Goal: Information Seeking & Learning: Learn about a topic

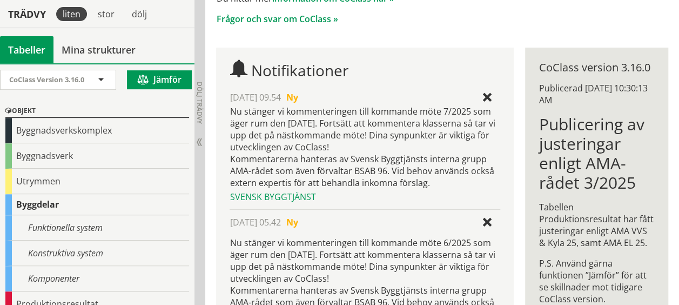
scroll to position [188, 0]
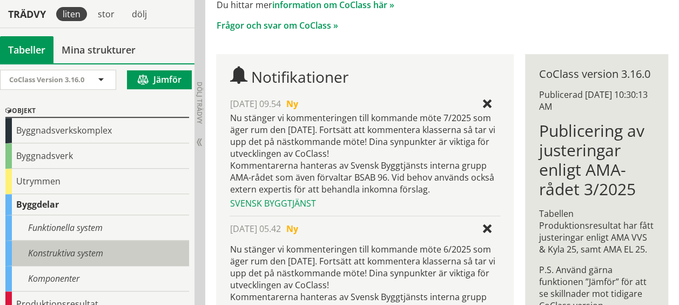
click at [62, 252] on div "Konstruktiva system" at bounding box center [97, 253] width 184 height 25
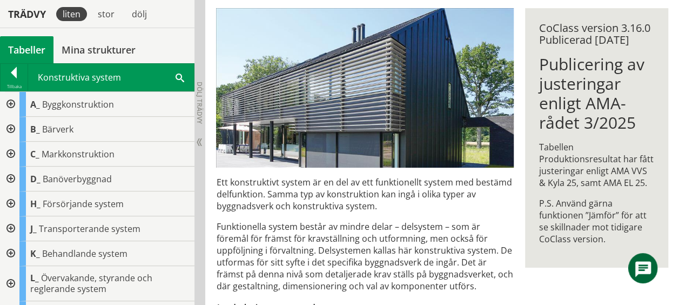
click at [178, 76] on span at bounding box center [180, 76] width 9 height 11
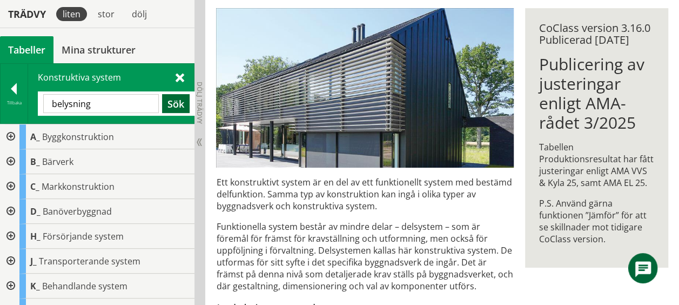
type input "belysning"
click at [175, 101] on button "Sök" at bounding box center [176, 103] width 28 height 19
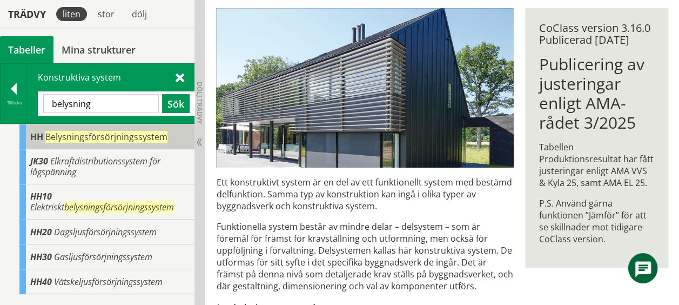
click at [62, 134] on span "Belysningsförsörjningssystem" at bounding box center [106, 137] width 122 height 12
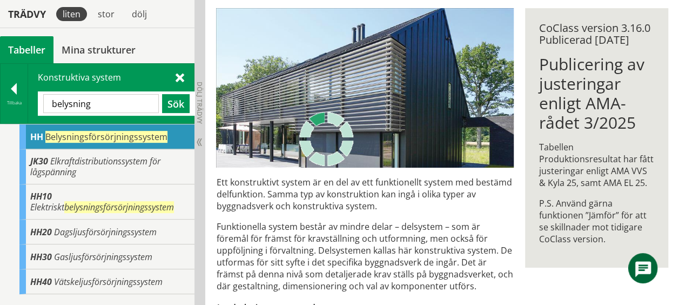
click at [62, 134] on span "Belysningsförsörjningssystem" at bounding box center [106, 137] width 122 height 12
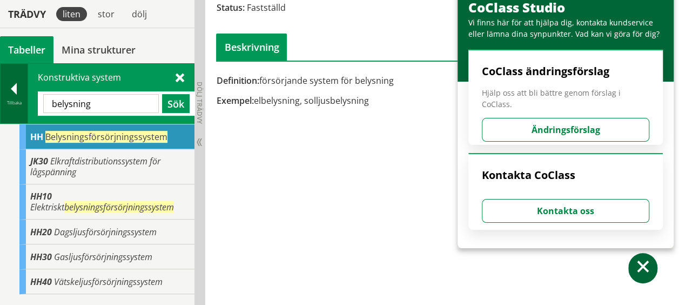
click at [19, 86] on div at bounding box center [14, 90] width 27 height 15
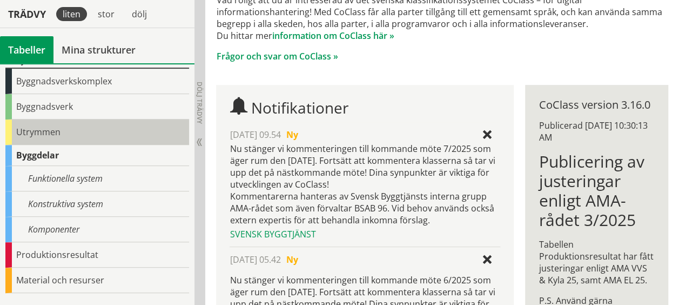
scroll to position [49, 0]
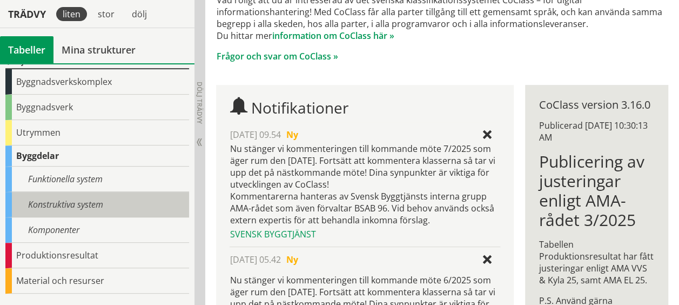
click at [46, 197] on div "Konstruktiva system" at bounding box center [97, 204] width 184 height 25
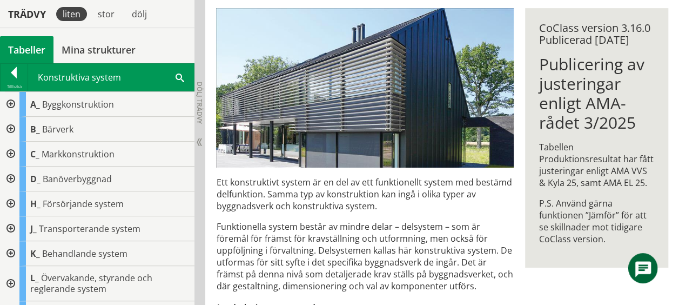
click at [11, 203] on div at bounding box center [9, 203] width 19 height 25
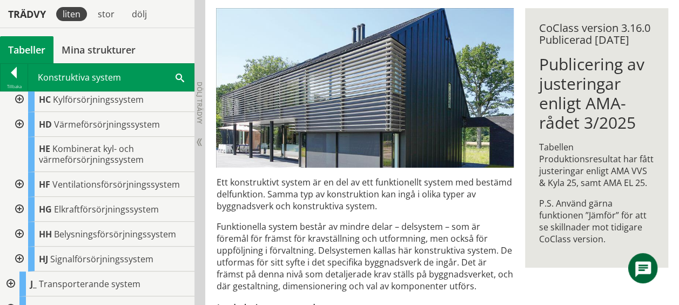
scroll to position [178, 0]
click at [21, 259] on div at bounding box center [18, 259] width 19 height 25
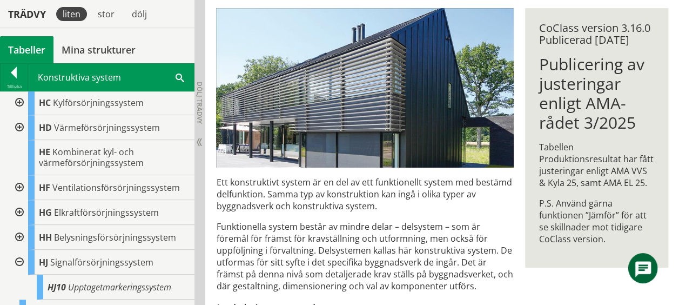
scroll to position [175, 0]
click at [18, 210] on div at bounding box center [18, 213] width 19 height 25
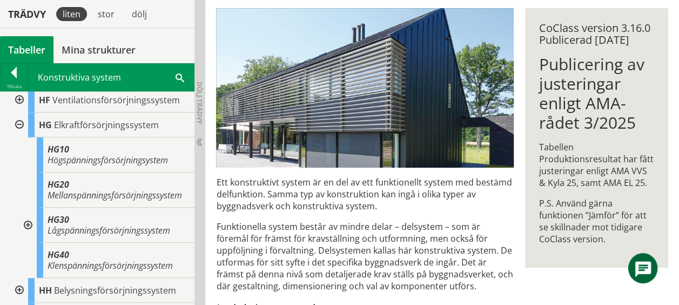
scroll to position [264, 0]
click at [28, 231] on div at bounding box center [26, 223] width 19 height 35
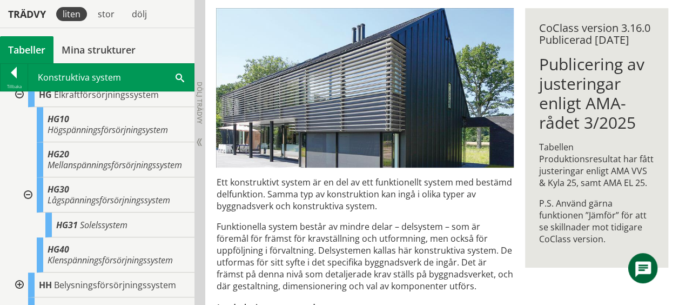
scroll to position [293, 0]
click at [30, 204] on div at bounding box center [26, 194] width 19 height 35
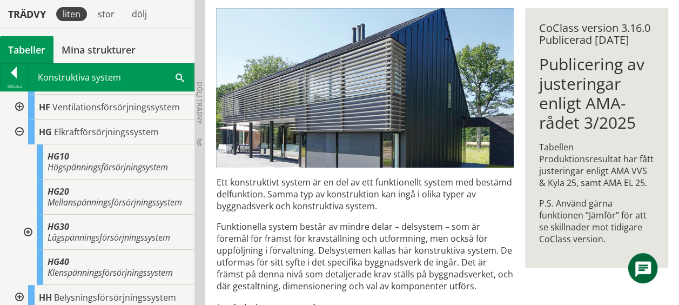
scroll to position [223, 0]
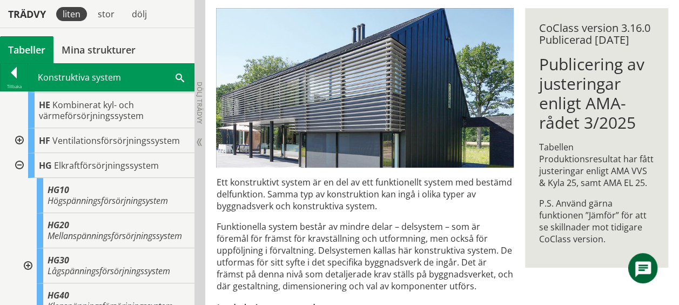
click at [20, 163] on div at bounding box center [18, 165] width 19 height 25
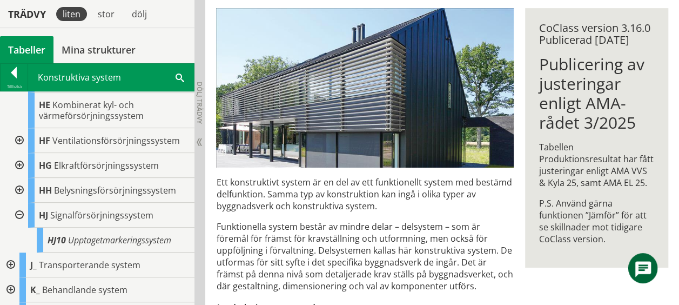
click at [21, 189] on div at bounding box center [18, 190] width 19 height 25
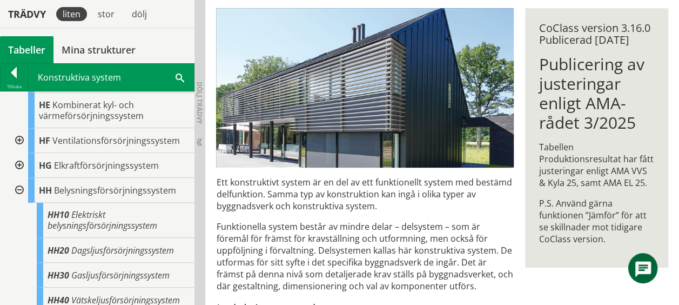
click at [20, 189] on div at bounding box center [18, 190] width 19 height 25
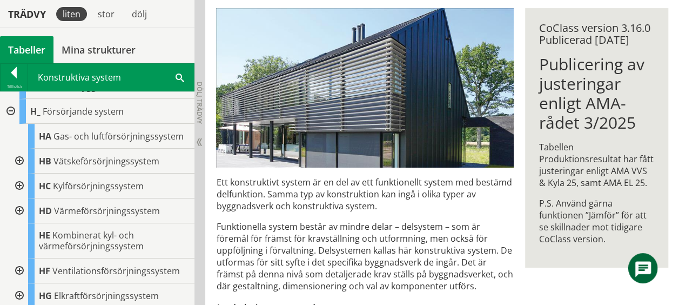
scroll to position [91, 0]
click at [11, 112] on div at bounding box center [9, 112] width 19 height 25
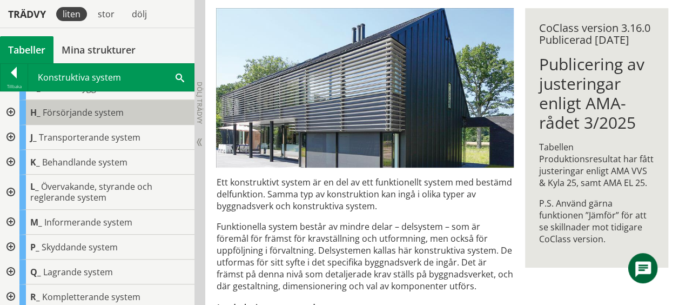
click at [61, 110] on span "Försörjande system" at bounding box center [83, 112] width 81 height 12
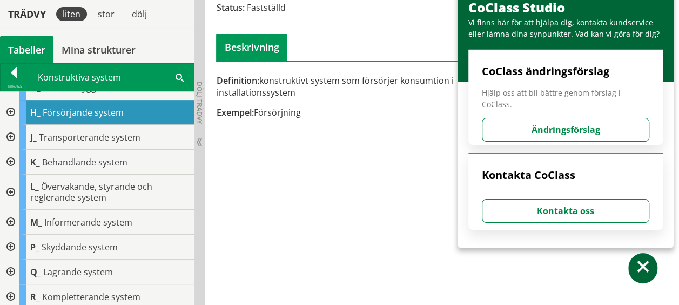
drag, startPoint x: 598, startPoint y: 10, endPoint x: 592, endPoint y: 143, distance: 133.6
click at [592, 143] on div "CoClass Studio Vi finns här för att hjälpa dig, kontakta kundservice eller lämn…" at bounding box center [566, 115] width 216 height 265
click at [361, 129] on div "H_ Försörjande system Status: Fastställd Beskrivning Definition: konstruktivt s…" at bounding box center [442, 38] width 474 height 187
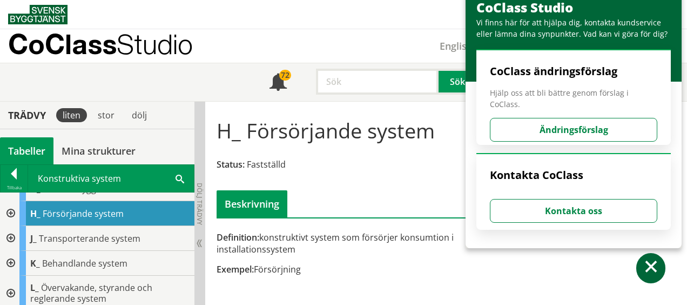
drag, startPoint x: 585, startPoint y: 4, endPoint x: 618, endPoint y: 66, distance: 69.9
click at [618, 66] on div "CoClass Studio Vi finns här för att hjälpa dig, kontakta kundservice eller lämn…" at bounding box center [574, 115] width 216 height 265
drag, startPoint x: 571, startPoint y: 1, endPoint x: 587, endPoint y: 10, distance: 18.6
click at [587, 10] on div "CoClass Studio Vi finns här för att hjälpa dig, kontakta kundservice eller lämn…" at bounding box center [574, 38] width 216 height 86
click at [650, 266] on span at bounding box center [652, 269] width 16 height 16
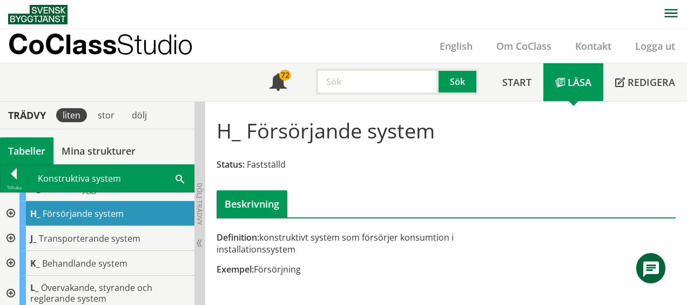
click at [11, 235] on div at bounding box center [9, 238] width 19 height 25
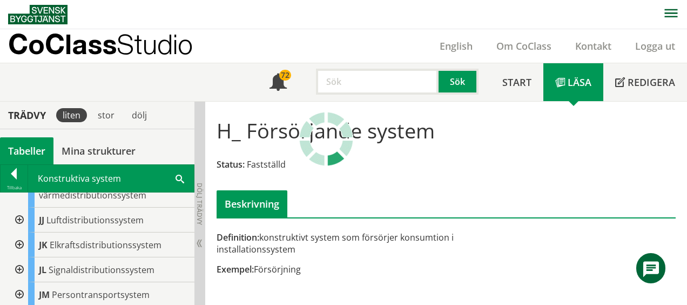
scroll to position [348, 0]
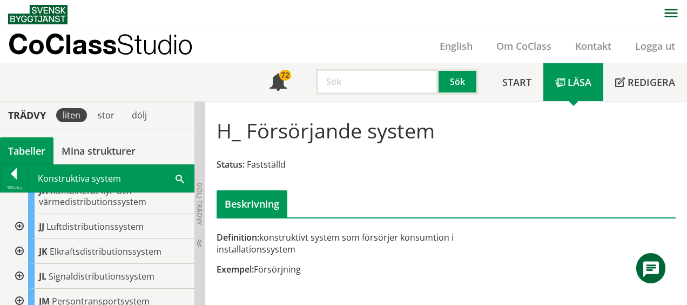
click at [22, 264] on div at bounding box center [18, 276] width 19 height 25
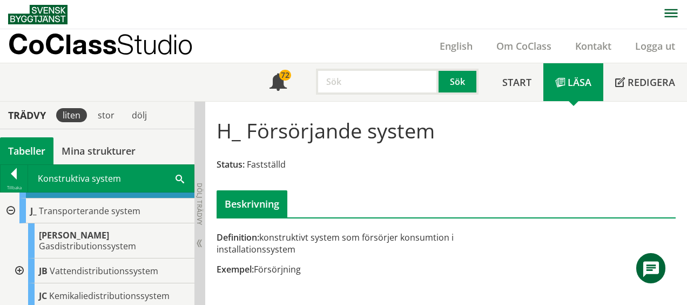
scroll to position [110, 0]
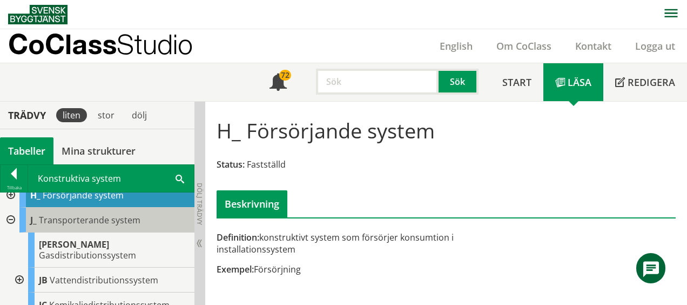
click at [78, 221] on span "Transporterande system" at bounding box center [90, 220] width 102 height 12
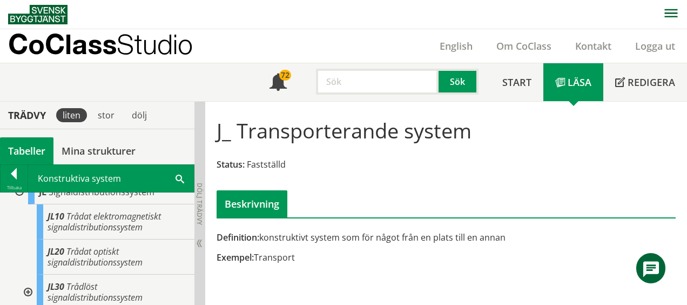
scroll to position [430, 0]
click at [31, 283] on div at bounding box center [26, 293] width 19 height 35
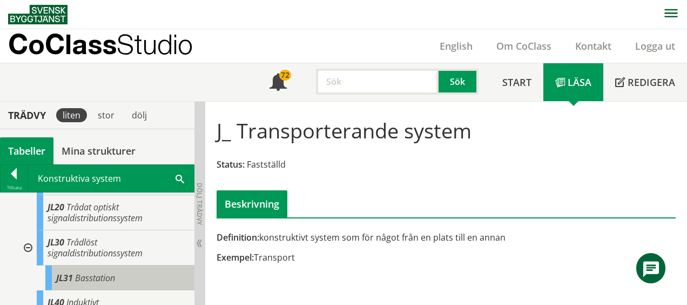
scroll to position [477, 0]
click at [97, 271] on span "Basstation" at bounding box center [95, 277] width 40 height 12
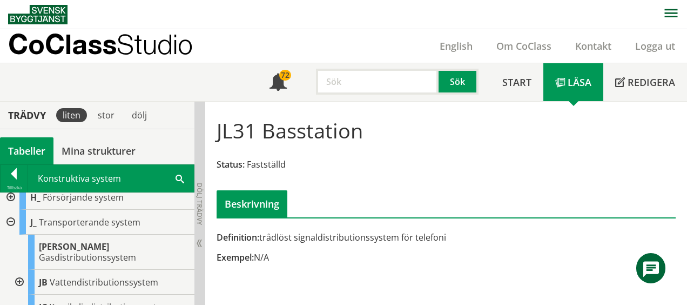
scroll to position [103, 0]
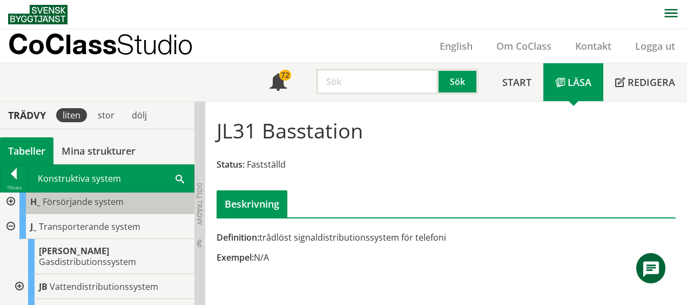
click at [83, 201] on span "Försörjande system" at bounding box center [83, 202] width 81 height 12
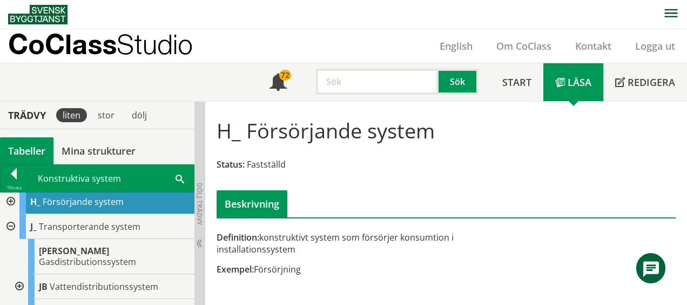
click at [11, 202] on div at bounding box center [9, 201] width 19 height 25
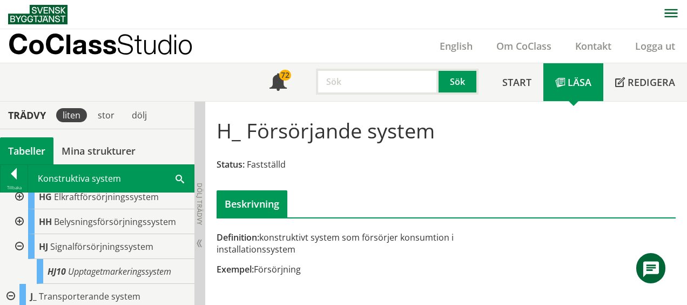
scroll to position [278, 0]
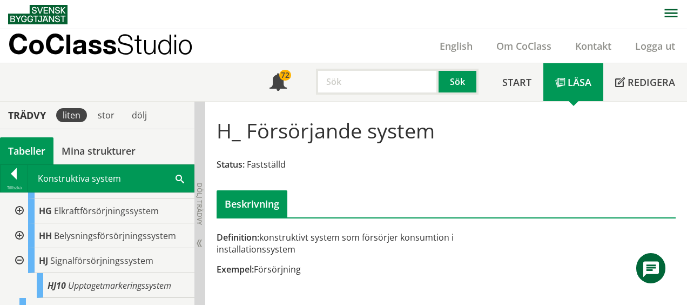
click at [18, 232] on div at bounding box center [18, 235] width 19 height 25
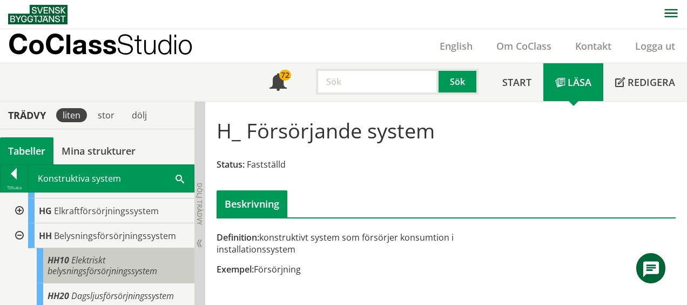
click at [81, 262] on span "Elektriskt belysningsförsörjningssystem" at bounding box center [103, 265] width 110 height 23
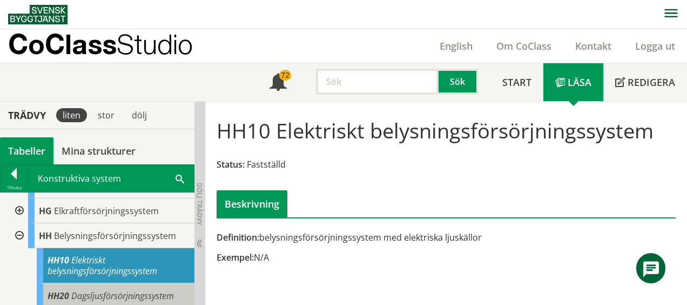
click at [83, 291] on span "Dagsljusförsörjningssystem" at bounding box center [122, 296] width 103 height 12
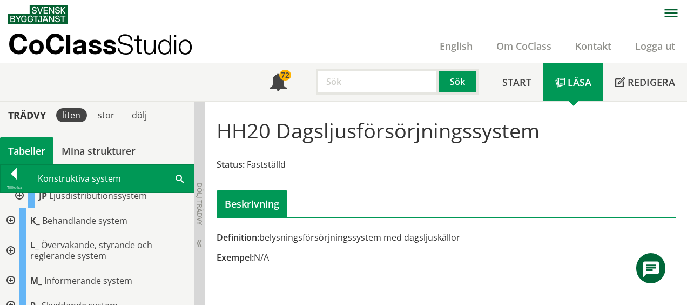
scroll to position [1036, 0]
click at [11, 209] on div at bounding box center [9, 221] width 19 height 25
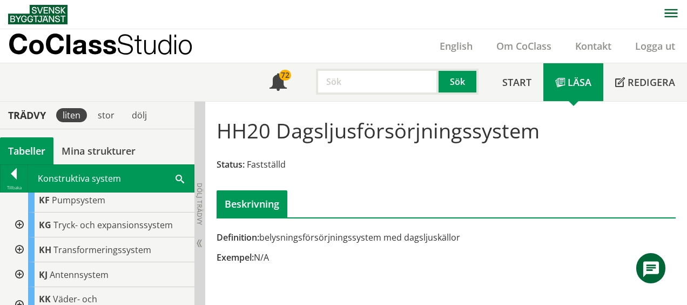
scroll to position [1212, 0]
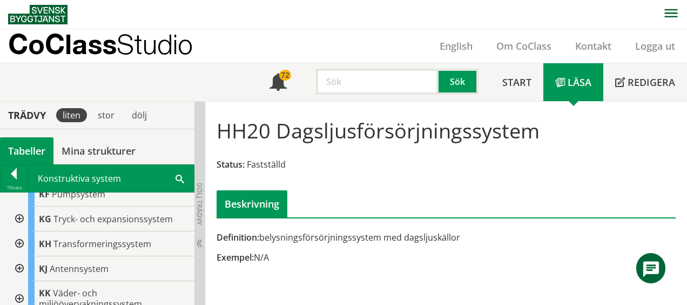
click at [19, 241] on div at bounding box center [18, 243] width 19 height 25
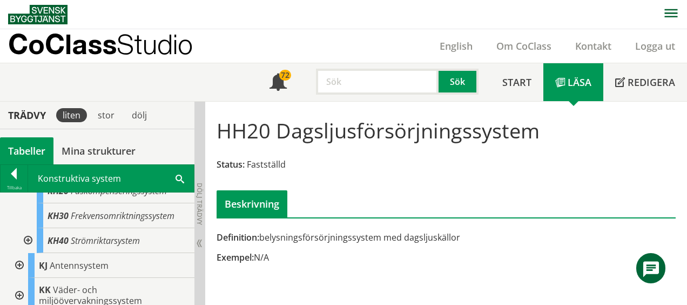
scroll to position [1326, 0]
click at [21, 261] on div at bounding box center [18, 264] width 19 height 25
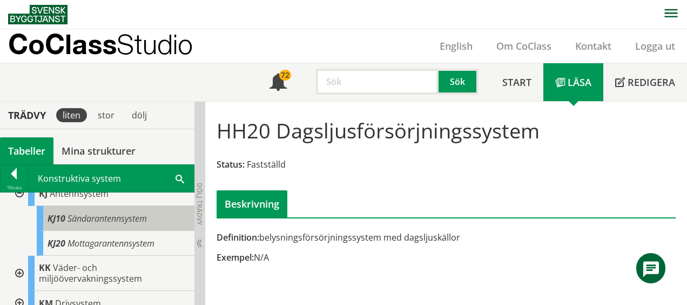
scroll to position [1377, 0]
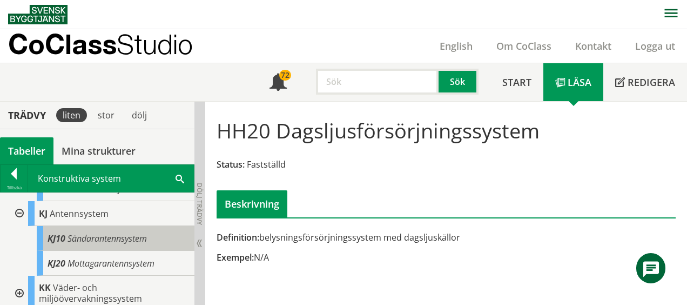
click at [68, 241] on span "Sändarantennsystem" at bounding box center [107, 238] width 79 height 12
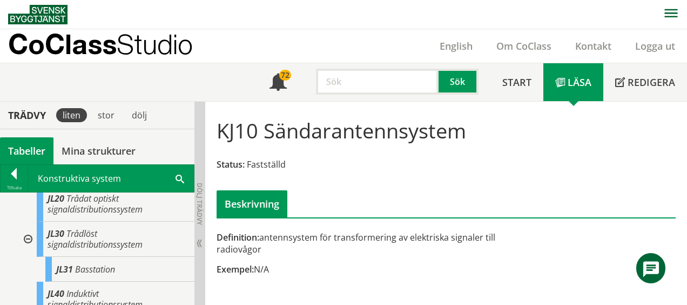
scroll to position [850, 0]
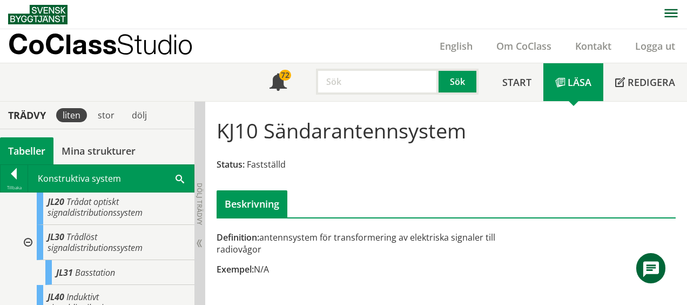
click at [178, 181] on span at bounding box center [180, 177] width 9 height 11
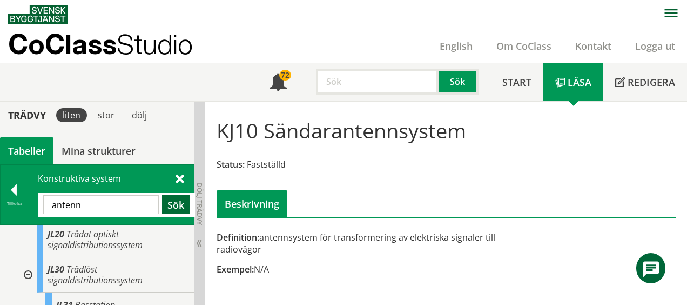
type input "antenn"
click at [175, 205] on button "Sök" at bounding box center [176, 204] width 28 height 19
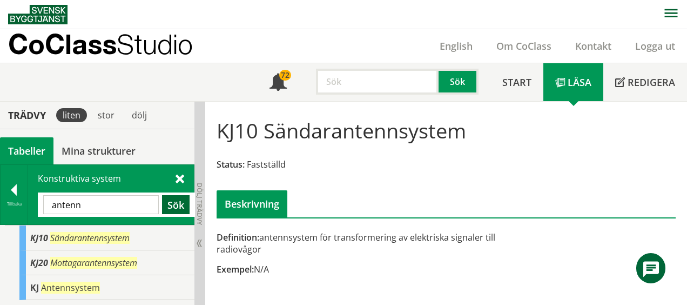
scroll to position [0, 0]
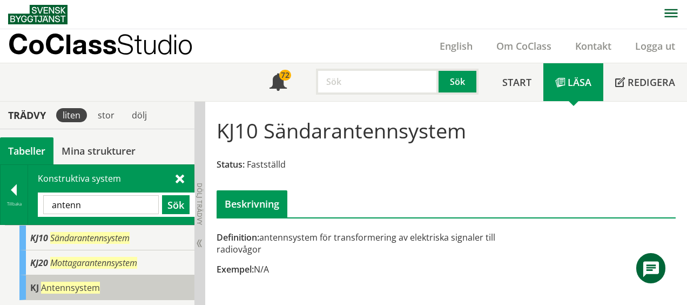
click at [49, 283] on span "Antennsystem" at bounding box center [70, 288] width 59 height 12
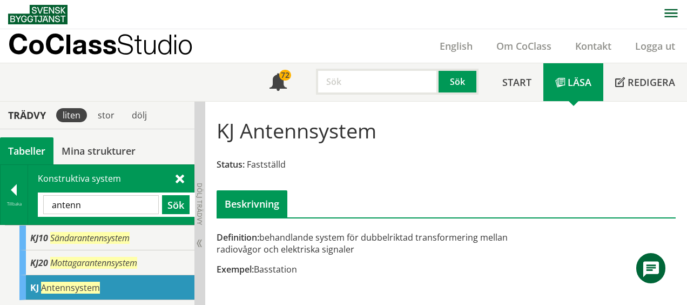
click at [181, 176] on span at bounding box center [180, 177] width 9 height 11
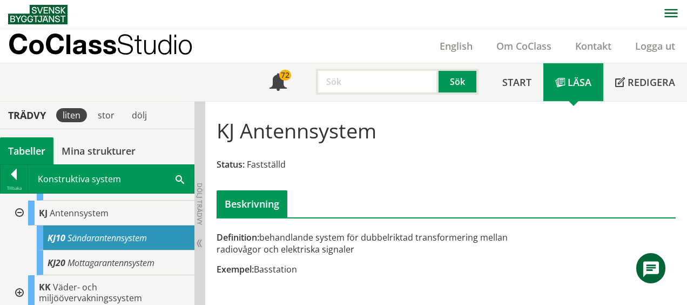
scroll to position [1378, 0]
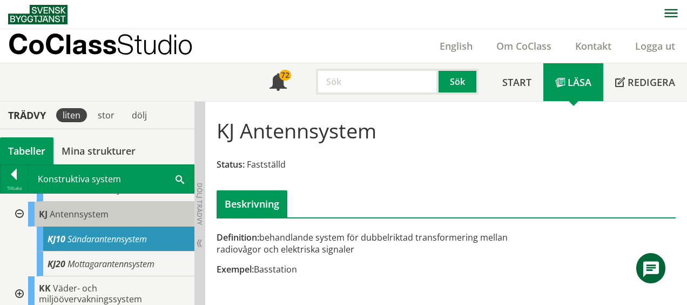
click at [91, 210] on span "Antennsystem" at bounding box center [79, 214] width 59 height 12
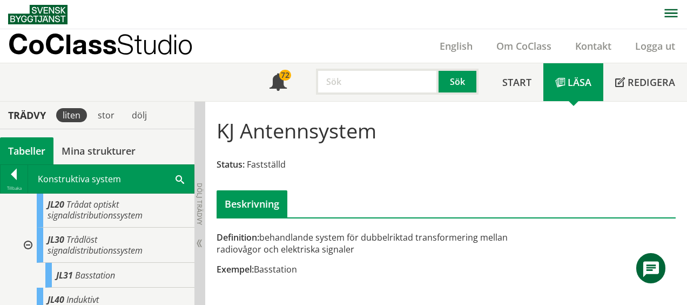
scroll to position [848, 0]
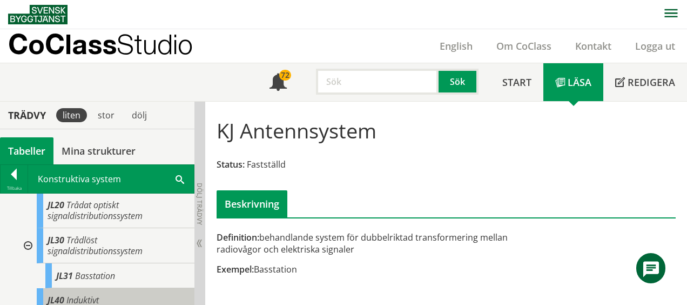
click at [84, 294] on span "Induktivt signaldistributionssystem" at bounding box center [95, 305] width 95 height 23
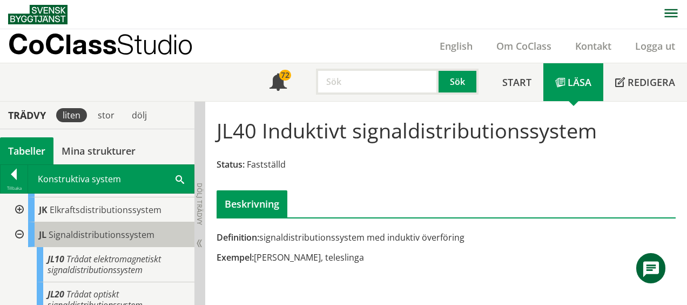
scroll to position [745, 0]
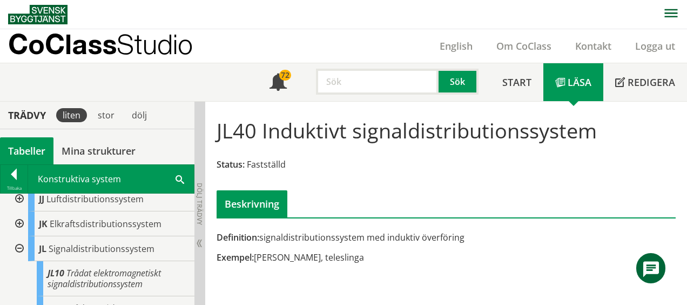
click at [23, 211] on div at bounding box center [18, 223] width 19 height 25
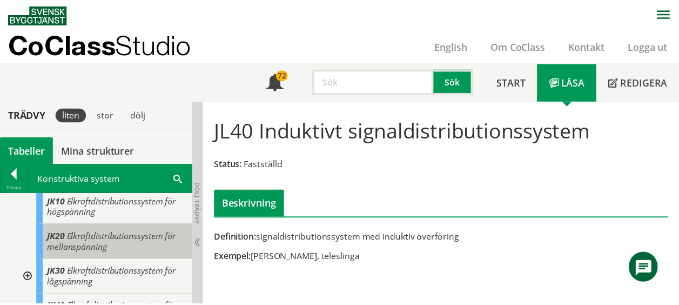
scroll to position [787, 0]
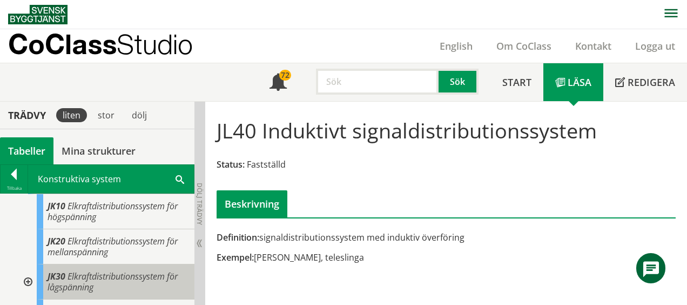
drag, startPoint x: 28, startPoint y: 268, endPoint x: 58, endPoint y: 276, distance: 30.7
click at [58, 276] on span "Elkraftdistributionssystem för lågspänning" at bounding box center [113, 281] width 130 height 23
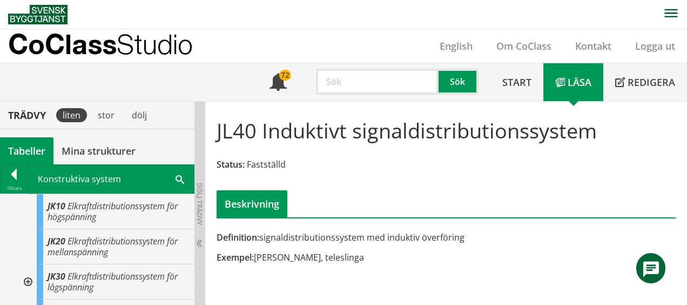
click at [29, 267] on div at bounding box center [26, 281] width 19 height 35
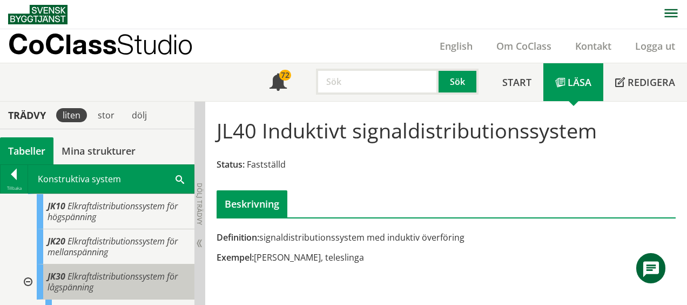
click at [66, 270] on span "Elkraftdistributionssystem för lågspänning" at bounding box center [113, 281] width 130 height 23
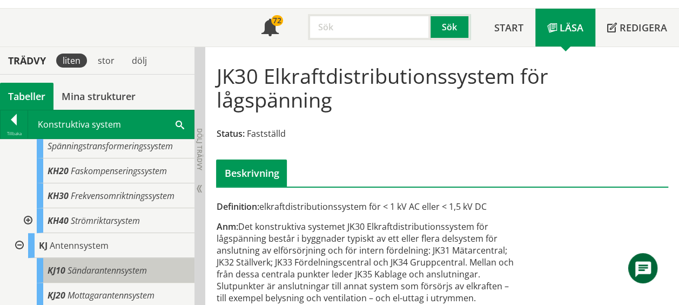
scroll to position [1555, 0]
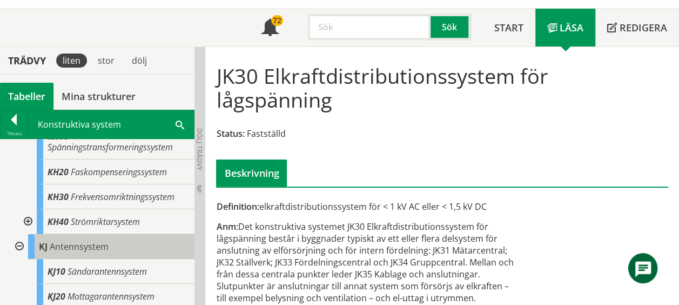
click at [55, 245] on span "Antennsystem" at bounding box center [79, 247] width 59 height 12
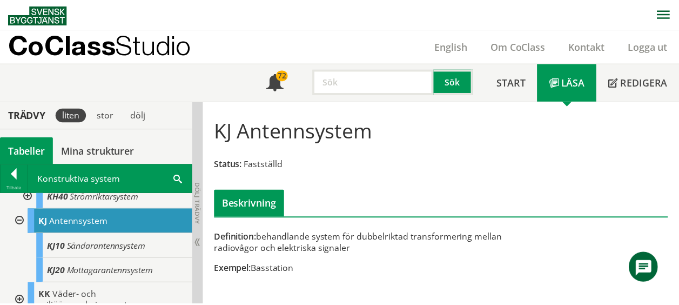
scroll to position [1636, 0]
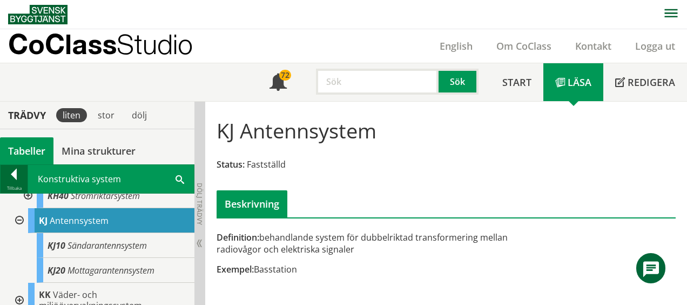
click at [13, 176] on div at bounding box center [14, 176] width 27 height 15
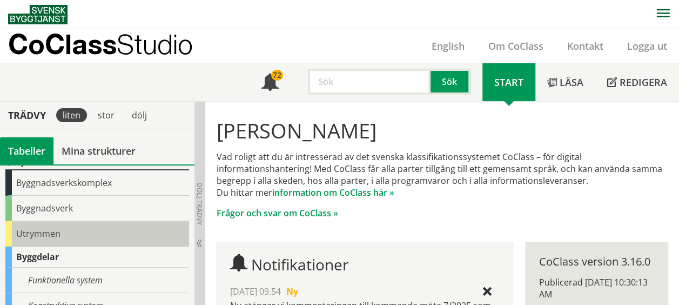
scroll to position [104, 0]
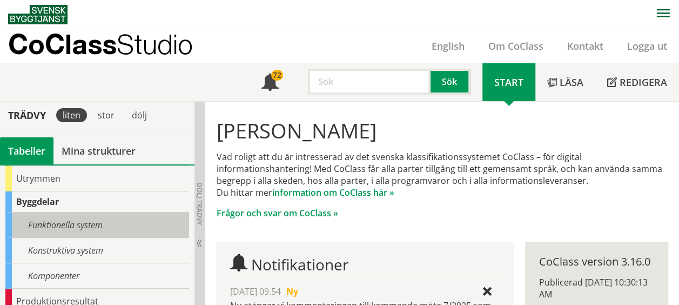
click at [82, 226] on div "Funktionella system" at bounding box center [97, 224] width 184 height 25
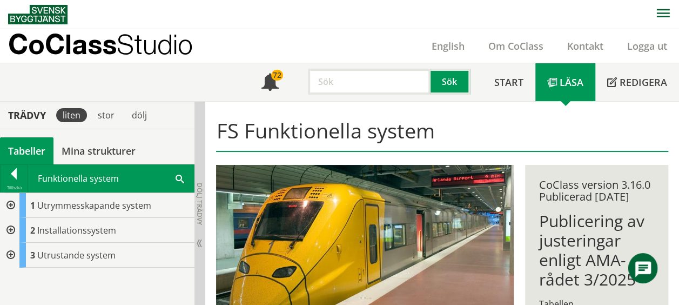
click at [11, 226] on div at bounding box center [9, 230] width 19 height 25
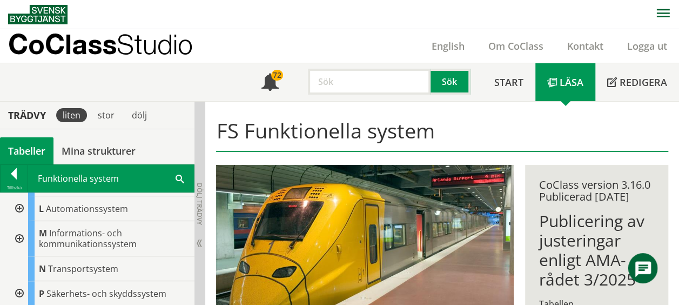
scroll to position [201, 0]
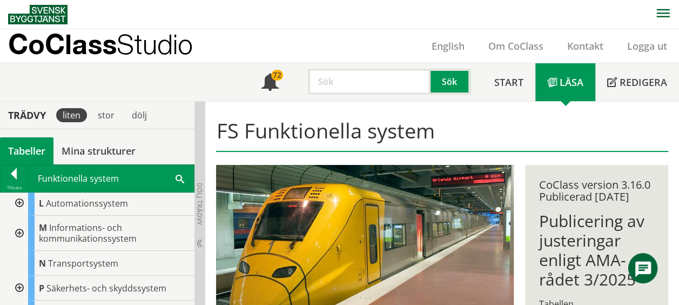
click at [18, 232] on div at bounding box center [18, 233] width 19 height 35
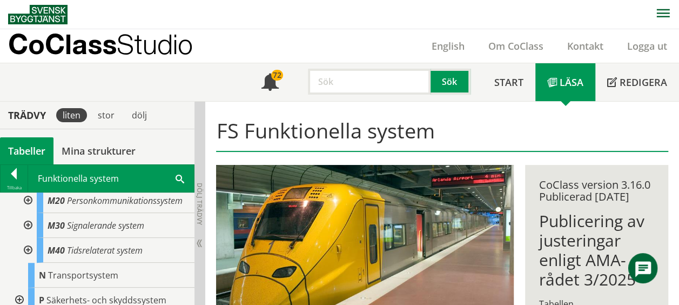
scroll to position [290, 0]
drag, startPoint x: 94, startPoint y: 259, endPoint x: 139, endPoint y: 332, distance: 86.1
click at [139, 304] on html "AMA AMA Beskrivningsverktyg AMA Funktion BSAB Bygginfo Byggjura Byggkatalogen […" at bounding box center [339, 152] width 679 height 305
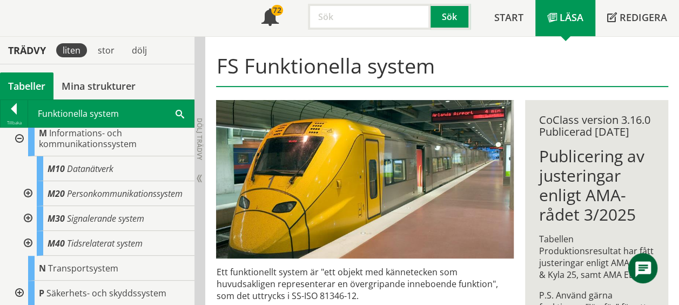
scroll to position [230, 0]
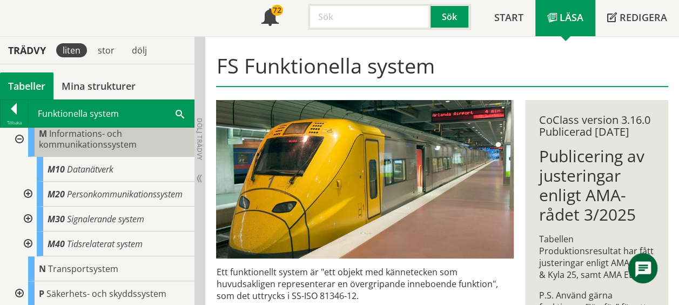
click at [72, 134] on span "Informations- och kommunikationssystem" at bounding box center [88, 139] width 98 height 23
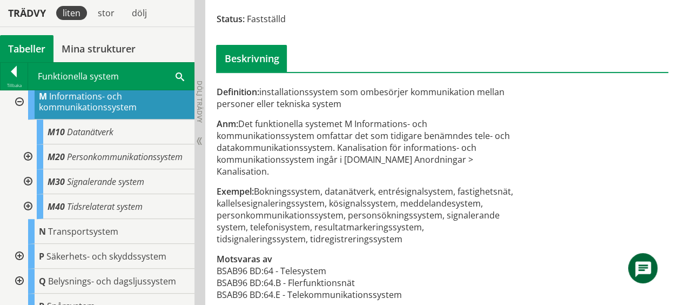
scroll to position [146, 0]
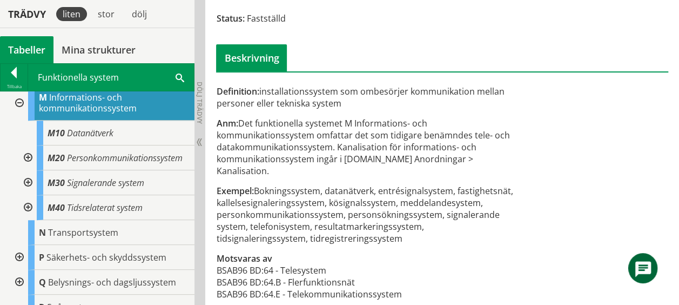
click at [25, 158] on div at bounding box center [26, 157] width 19 height 25
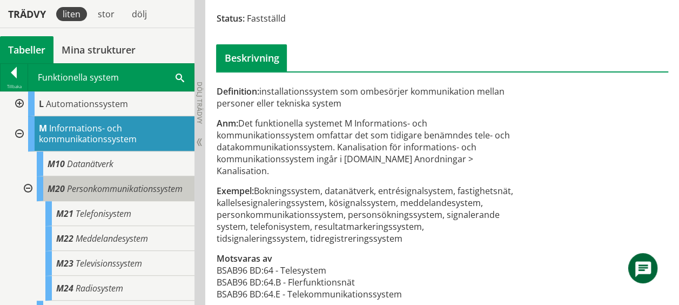
scroll to position [199, 0]
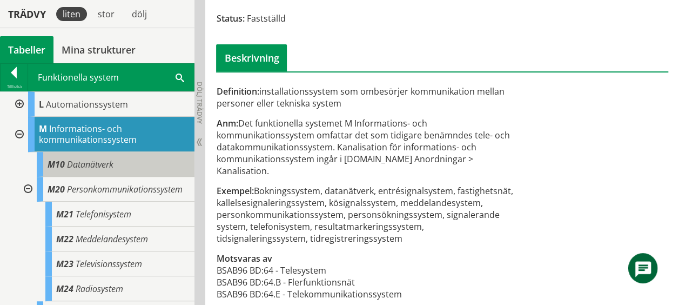
click at [107, 152] on div "M10 Datanätverk" at bounding box center [116, 164] width 158 height 25
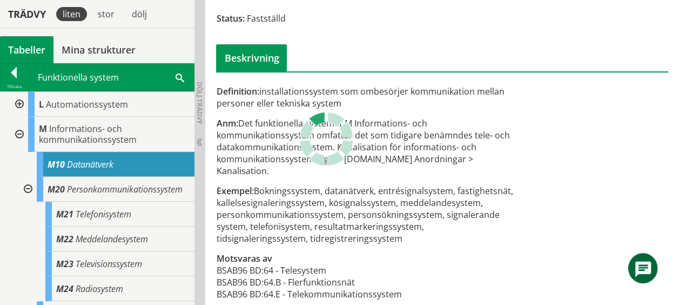
click at [107, 152] on div "M10 Datanätverk" at bounding box center [116, 164] width 158 height 25
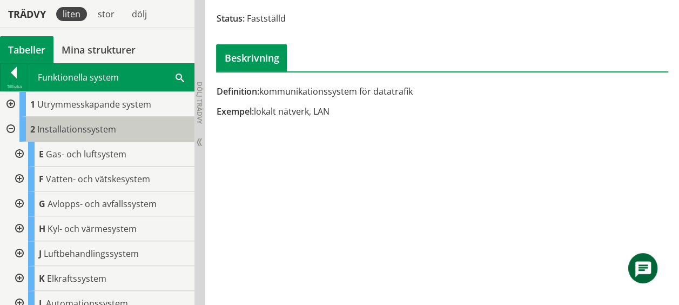
click at [43, 126] on span "Installationssystem" at bounding box center [76, 129] width 79 height 12
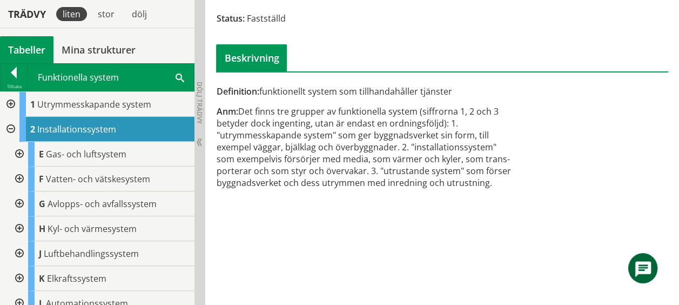
click at [54, 78] on div "Funktionella system Sök" at bounding box center [111, 77] width 166 height 27
click at [62, 78] on div "Funktionella system Sök" at bounding box center [111, 77] width 166 height 27
click at [66, 77] on div "Funktionella system Sök" at bounding box center [111, 77] width 166 height 27
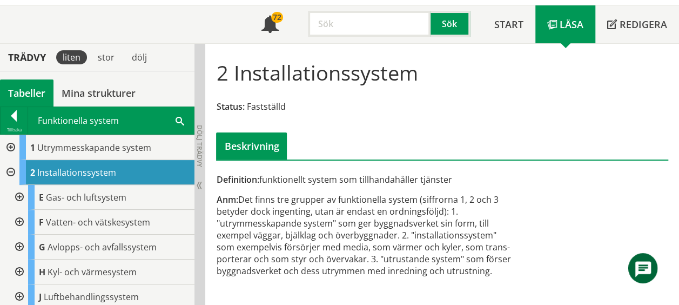
scroll to position [57, 0]
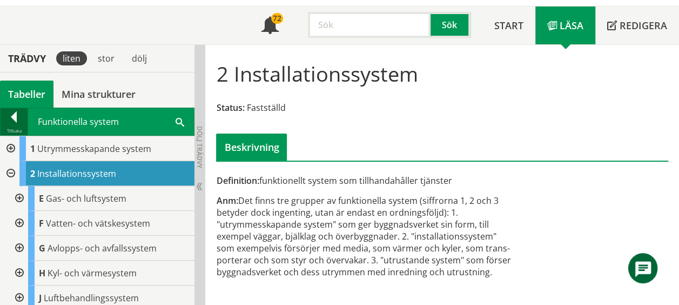
click at [14, 112] on div at bounding box center [14, 118] width 27 height 15
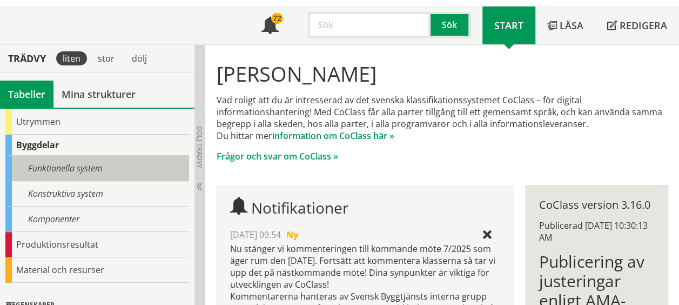
click at [71, 162] on div "Funktionella system" at bounding box center [97, 168] width 184 height 25
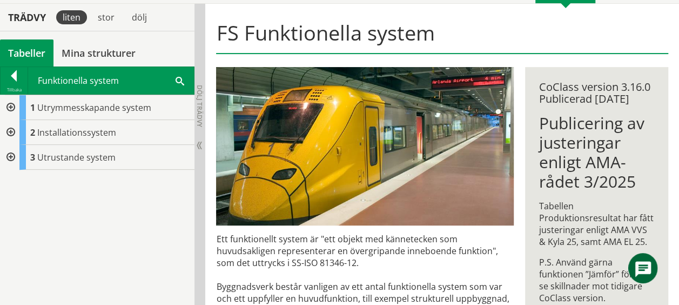
scroll to position [97, 0]
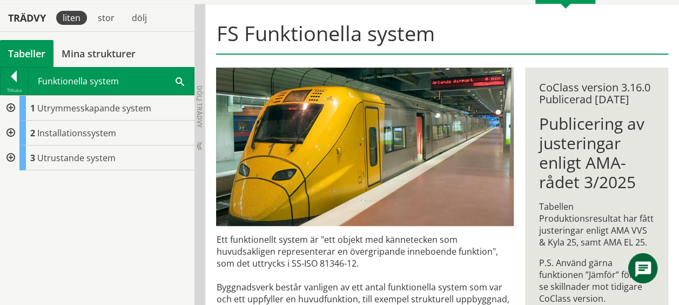
click at [10, 105] on div at bounding box center [9, 108] width 19 height 25
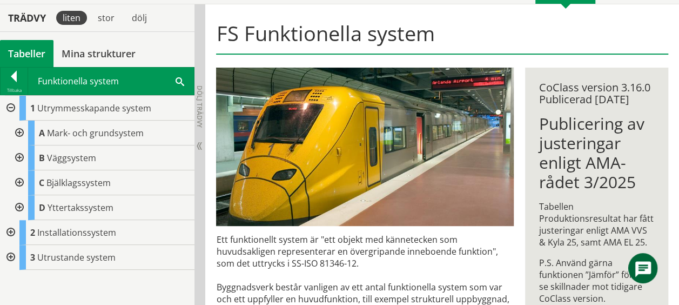
click at [10, 105] on div at bounding box center [9, 108] width 19 height 25
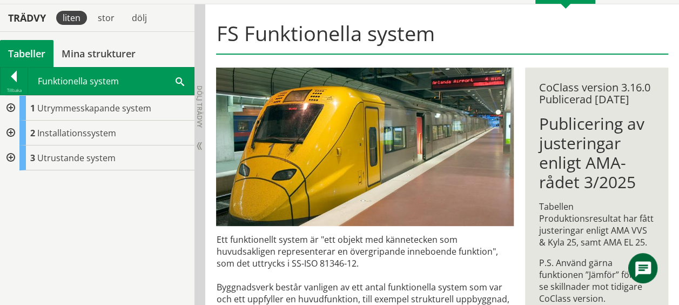
click at [12, 132] on div at bounding box center [9, 133] width 19 height 25
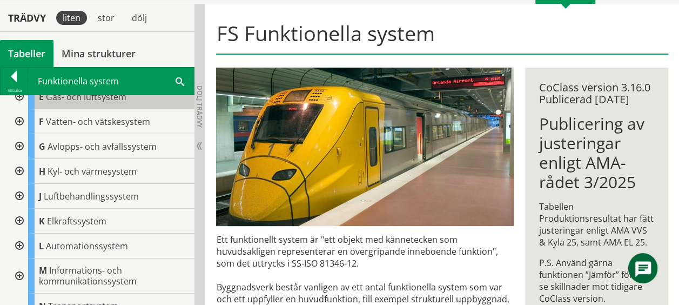
scroll to position [61, 0]
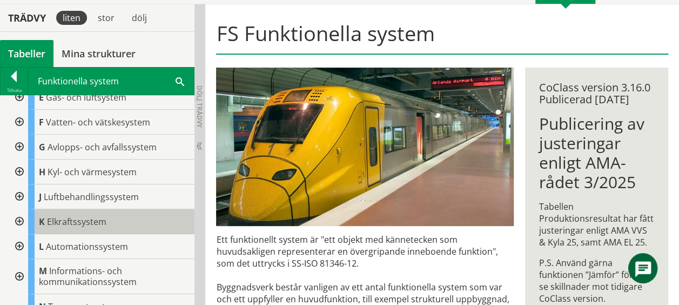
click at [55, 220] on span "Elkraftssystem" at bounding box center [76, 222] width 59 height 12
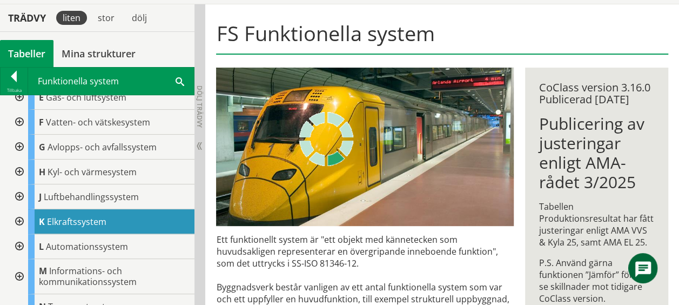
scroll to position [0, 0]
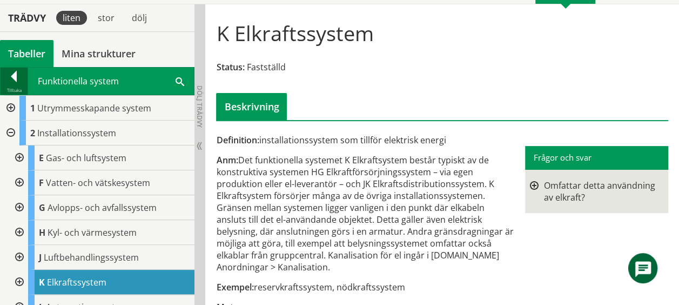
click at [11, 76] on div at bounding box center [14, 78] width 27 height 15
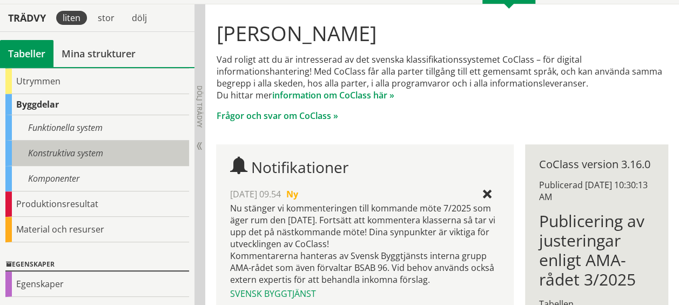
click at [46, 150] on div "Konstruktiva system" at bounding box center [97, 153] width 184 height 25
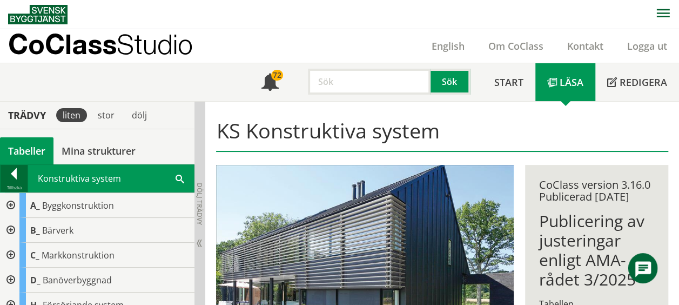
click at [17, 170] on div at bounding box center [14, 175] width 27 height 15
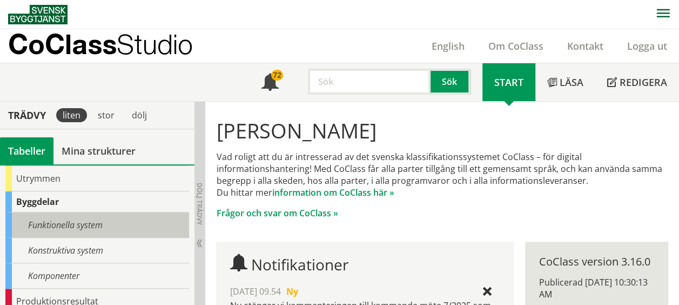
click at [59, 224] on div "Funktionella system" at bounding box center [97, 224] width 184 height 25
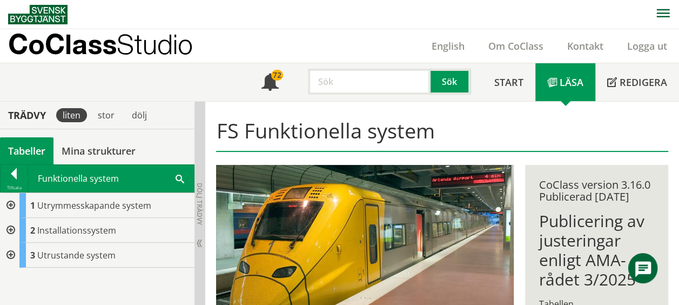
click at [17, 229] on div at bounding box center [9, 230] width 19 height 25
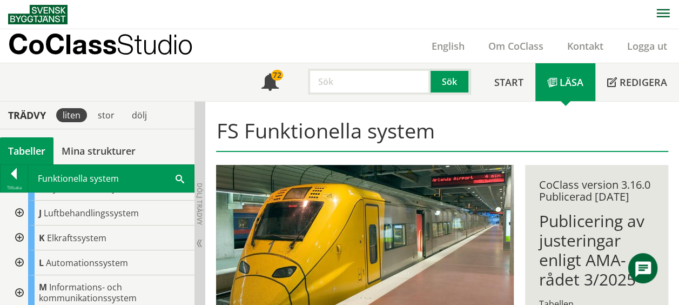
scroll to position [143, 0]
click at [34, 161] on div "Tabeller" at bounding box center [27, 150] width 54 height 27
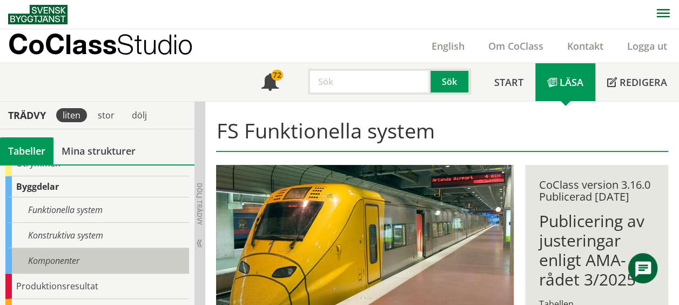
scroll to position [116, 0]
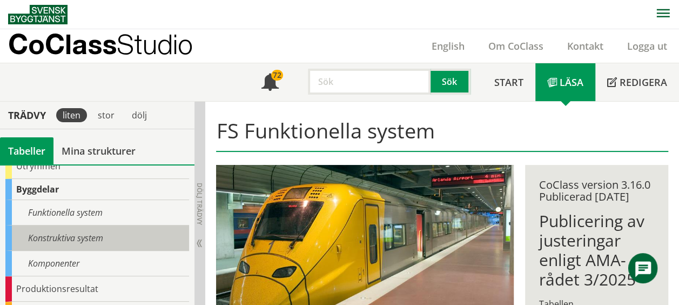
click at [32, 237] on div "Konstruktiva system" at bounding box center [97, 237] width 184 height 25
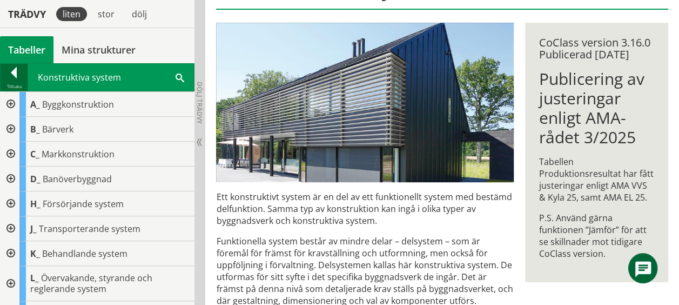
click at [19, 76] on div at bounding box center [14, 74] width 27 height 15
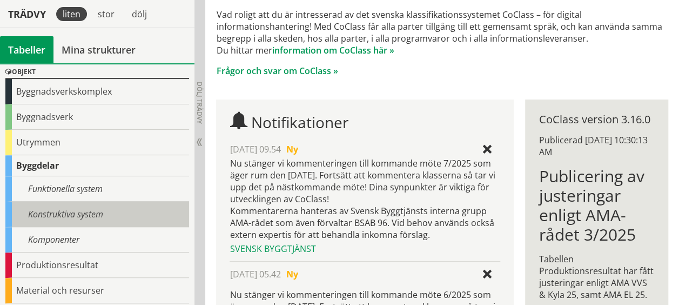
scroll to position [38, 0]
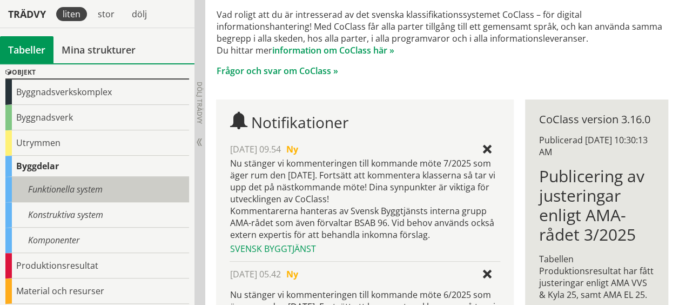
click at [63, 184] on div "Funktionella system" at bounding box center [97, 189] width 184 height 25
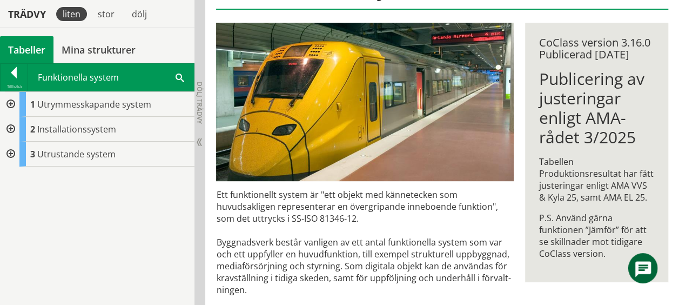
click at [10, 126] on div at bounding box center [9, 129] width 19 height 25
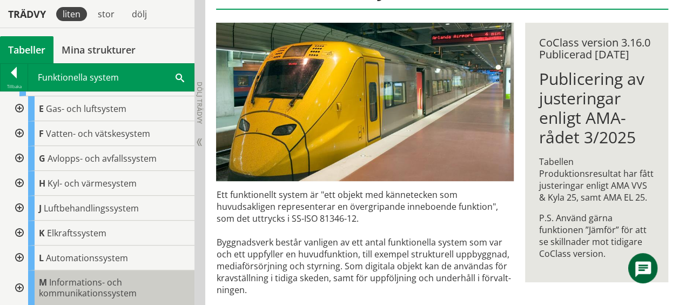
scroll to position [45, 0]
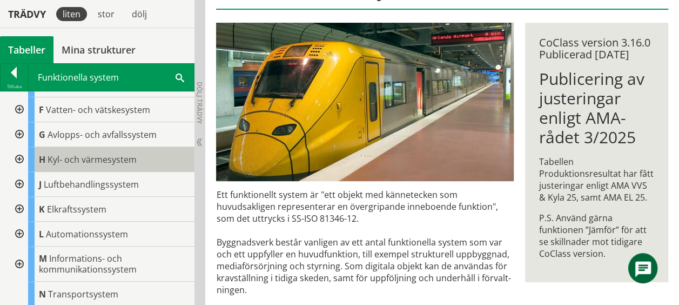
scroll to position [68, 0]
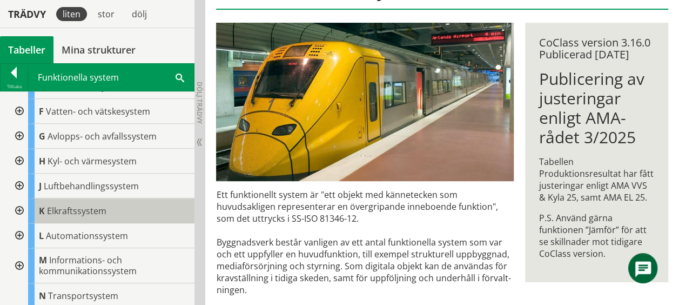
click at [80, 201] on div "K Elkraftssystem" at bounding box center [111, 210] width 166 height 25
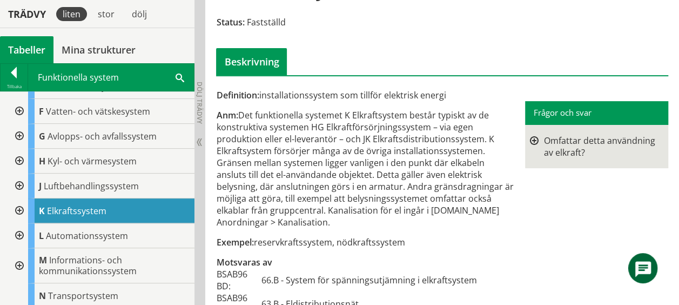
click at [59, 205] on span "Elkraftssystem" at bounding box center [76, 211] width 59 height 12
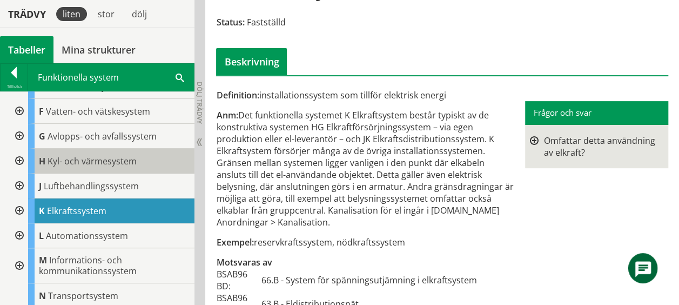
click at [65, 155] on span "Kyl- och värmesystem" at bounding box center [92, 161] width 89 height 12
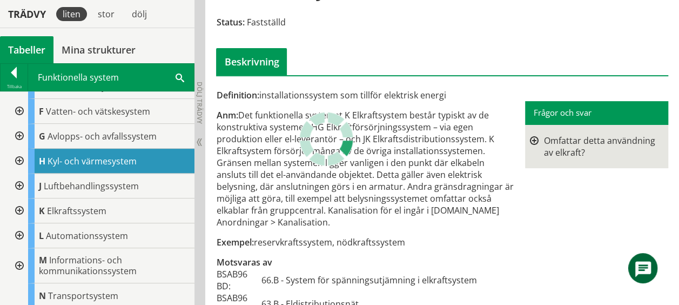
click at [65, 155] on span "Kyl- och värmesystem" at bounding box center [92, 161] width 89 height 12
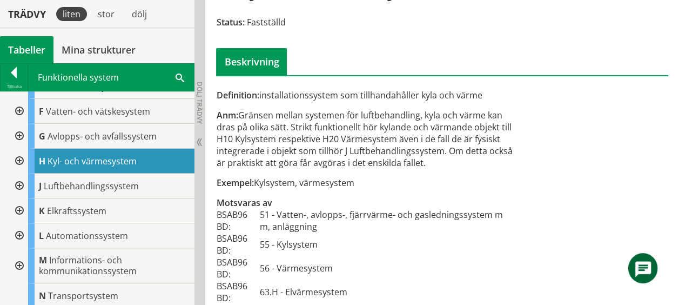
click at [65, 155] on span "Kyl- och värmesystem" at bounding box center [92, 161] width 89 height 12
click at [19, 183] on div at bounding box center [18, 185] width 19 height 25
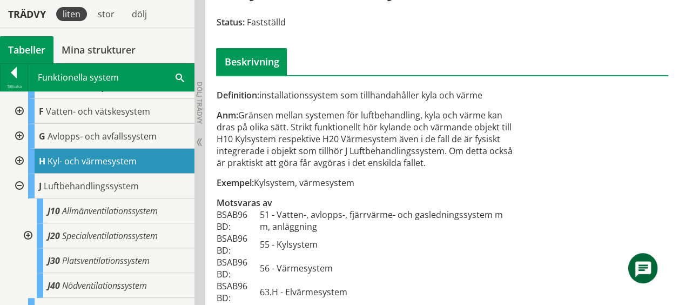
click at [19, 183] on div "J Luftbehandlingssystem" at bounding box center [102, 185] width 186 height 25
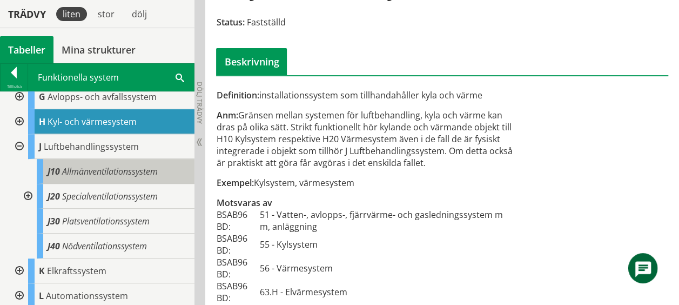
scroll to position [81, 0]
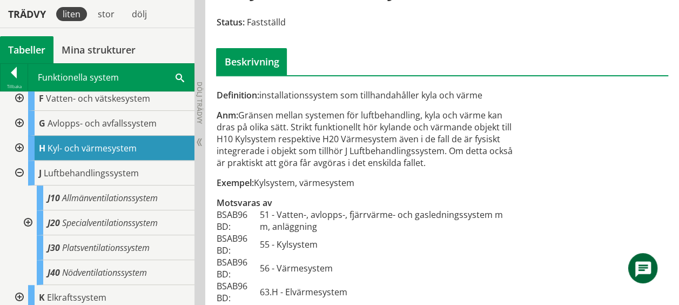
click at [19, 169] on div at bounding box center [18, 173] width 19 height 25
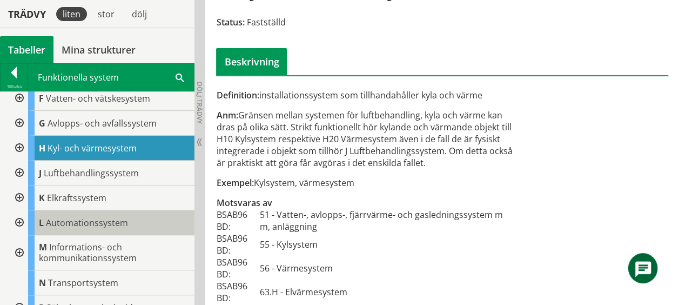
drag, startPoint x: 19, startPoint y: 169, endPoint x: 91, endPoint y: 224, distance: 89.8
click at [91, 224] on div "E Gas- och luftsystem F Vatten- och vätskesystem G Avlopps- och avfallssystem H…" at bounding box center [102, 215] width 186 height 309
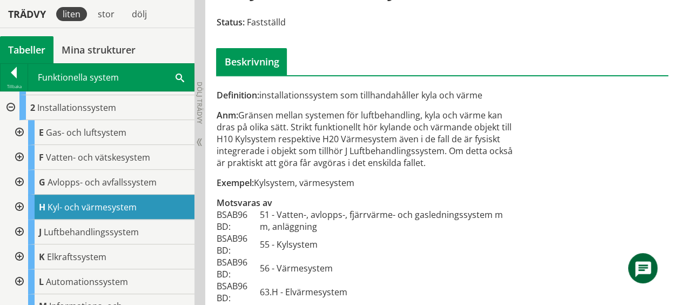
scroll to position [169, 0]
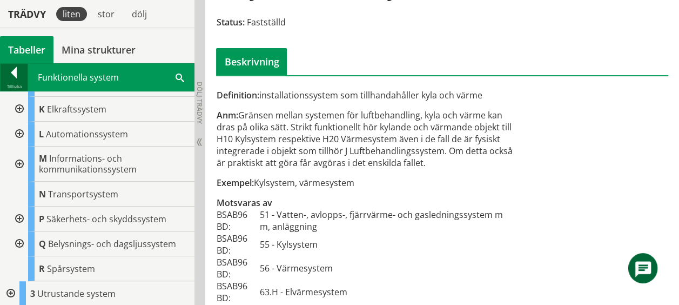
click at [17, 70] on div at bounding box center [14, 74] width 27 height 15
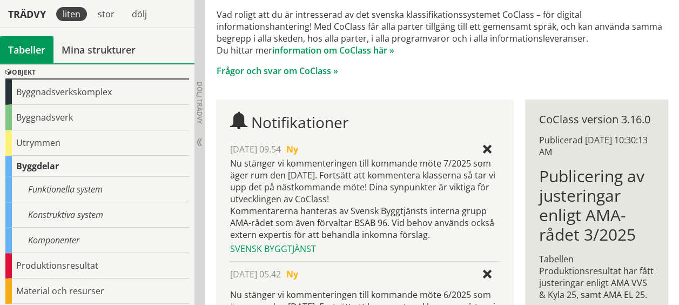
click at [17, 70] on div "Objekt" at bounding box center [97, 72] width 184 height 13
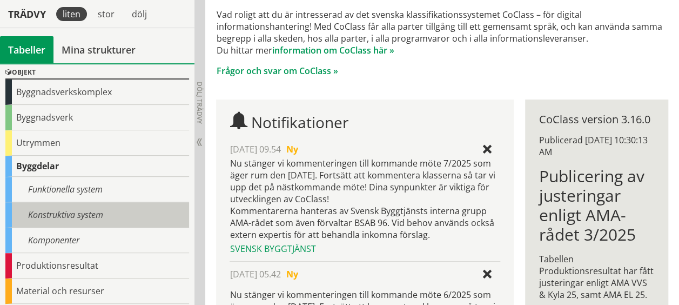
click at [78, 213] on div "Konstruktiva system" at bounding box center [97, 214] width 184 height 25
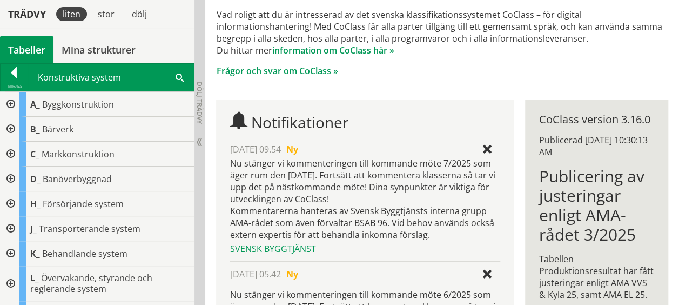
click at [78, 213] on div "CoClass Version 3.16.0 CoClass Version 3.16.0 CoClass Version 3.15.0 CoClass Ve…" at bounding box center [97, 184] width 195 height 242
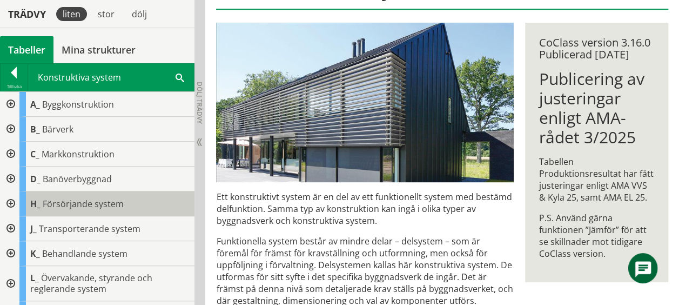
click at [78, 213] on div "H_ Försörjande system" at bounding box center [106, 203] width 175 height 25
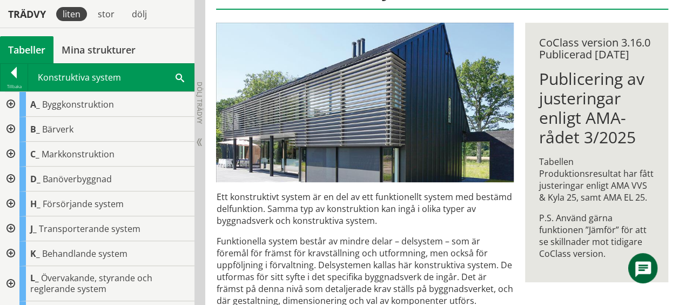
click at [15, 226] on div at bounding box center [9, 228] width 19 height 25
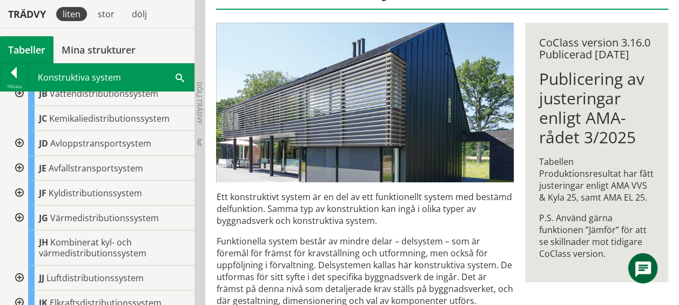
scroll to position [198, 0]
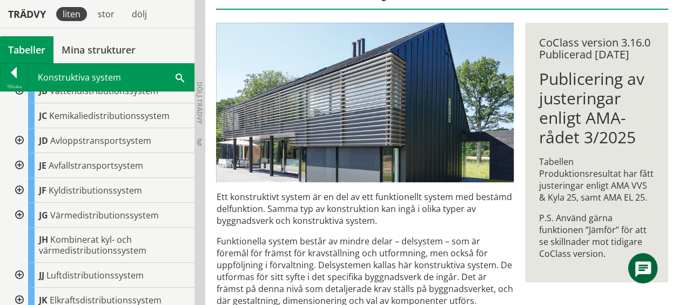
click at [23, 263] on div at bounding box center [18, 275] width 19 height 25
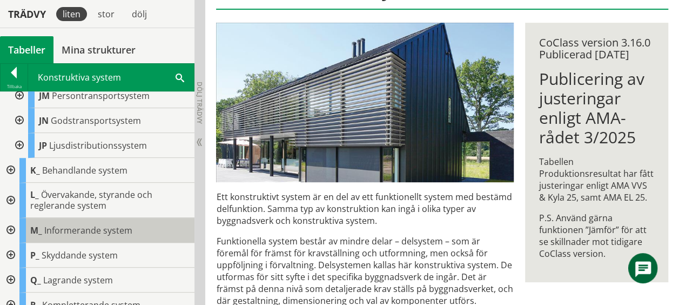
scroll to position [626, 0]
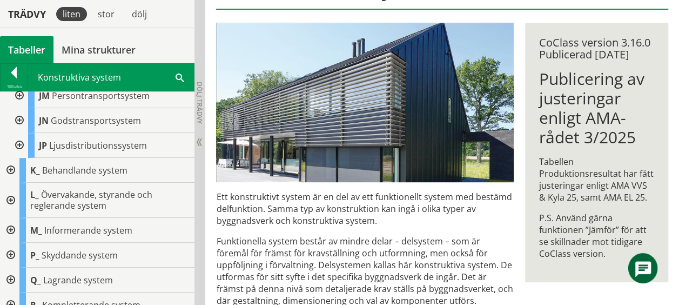
click at [12, 218] on div at bounding box center [9, 230] width 19 height 25
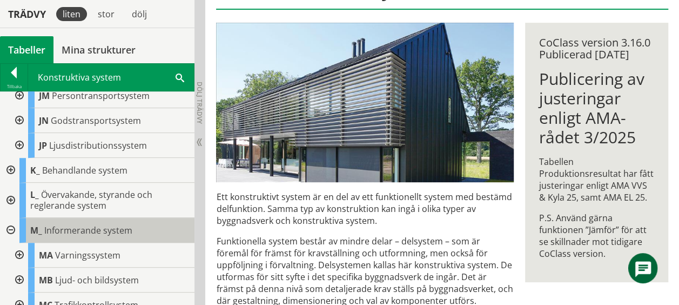
click at [74, 224] on span "Informerande system" at bounding box center [88, 230] width 88 height 12
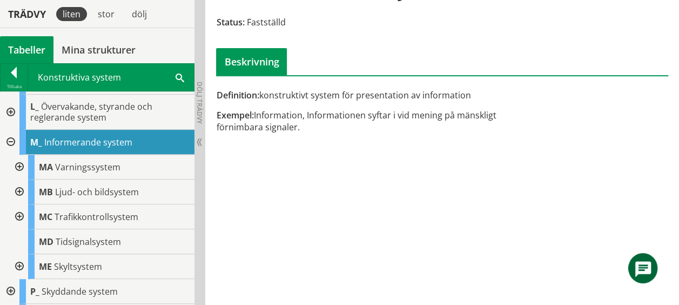
scroll to position [713, 0]
click at [22, 180] on div at bounding box center [18, 192] width 19 height 25
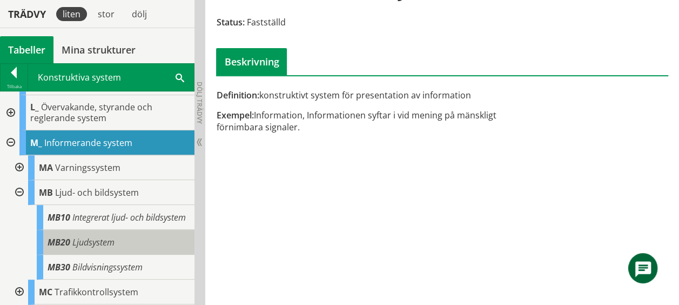
drag, startPoint x: 28, startPoint y: 181, endPoint x: 72, endPoint y: 242, distance: 75.3
click at [72, 242] on div "MB Ljud- och bildsystem MB10 Integrerat ljud- och bildsystem MB20 Ljudsystem MB…" at bounding box center [102, 229] width 186 height 99
click at [72, 242] on span "Ljudsystem" at bounding box center [93, 242] width 42 height 12
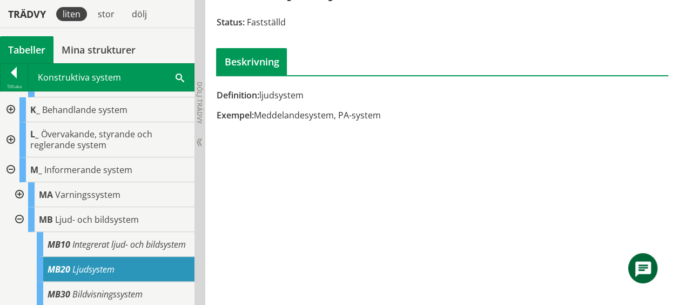
scroll to position [679, 0]
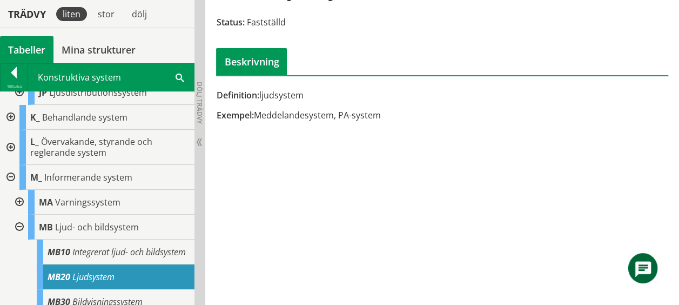
click at [72, 246] on span "Integrerat ljud- och bildsystem" at bounding box center [129, 252] width 114 height 12
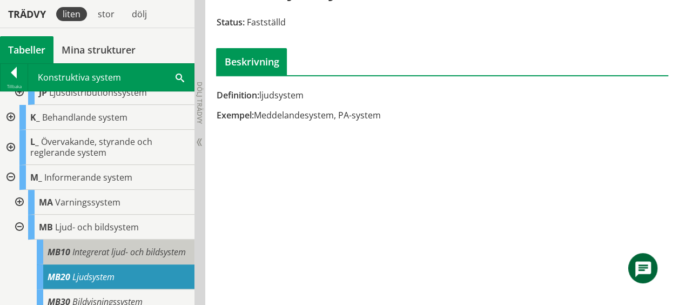
click at [72, 246] on span "Integrerat ljud- och bildsystem" at bounding box center [129, 252] width 114 height 12
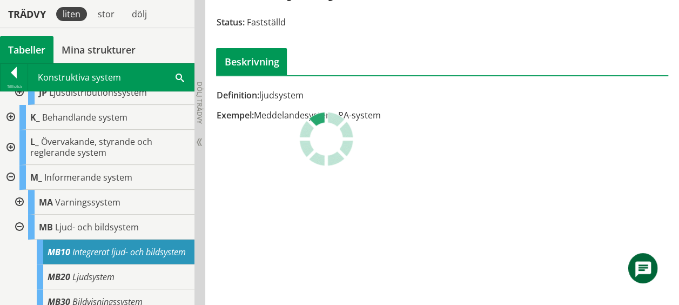
click at [72, 246] on span "Integrerat ljud- och bildsystem" at bounding box center [129, 252] width 114 height 12
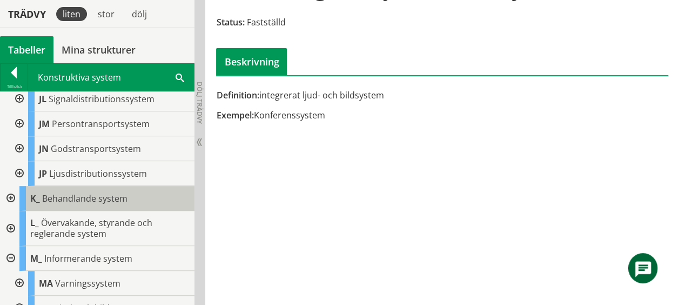
scroll to position [598, 0]
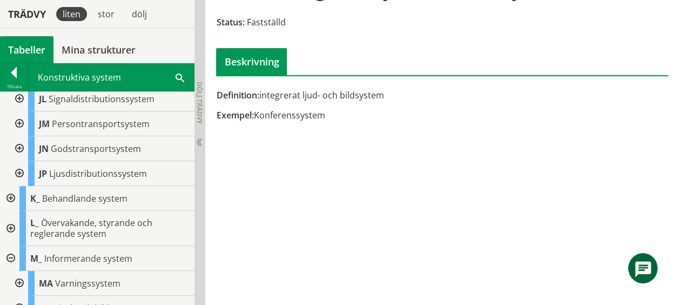
click at [11, 186] on div at bounding box center [9, 198] width 19 height 25
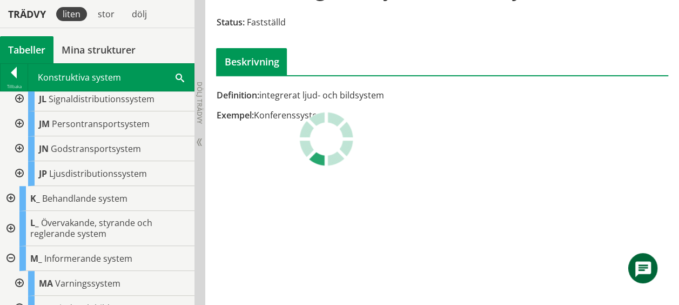
click at [11, 186] on div at bounding box center [9, 198] width 19 height 25
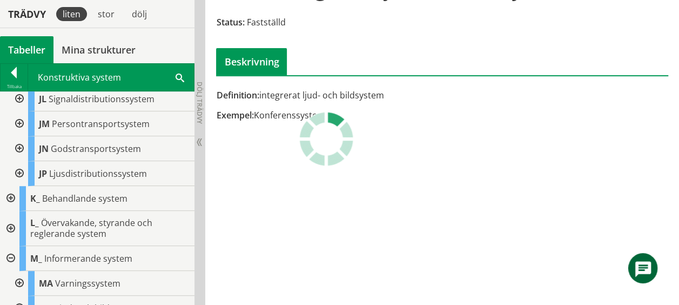
click at [11, 186] on div at bounding box center [9, 198] width 19 height 25
click at [12, 186] on div at bounding box center [9, 198] width 19 height 25
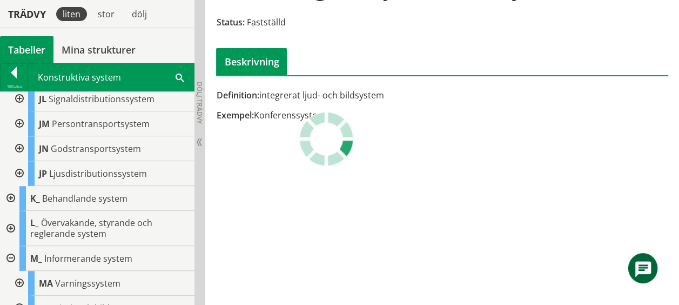
click at [12, 186] on div at bounding box center [9, 198] width 19 height 25
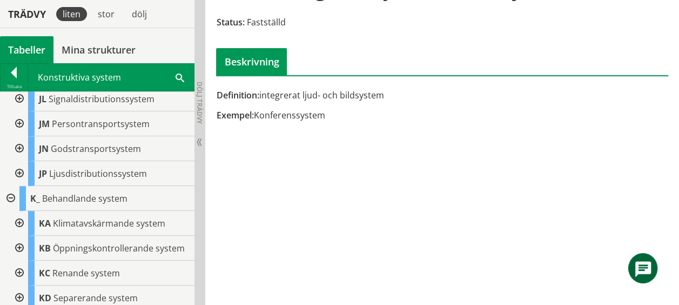
click at [12, 186] on div "K_ Behandlande system" at bounding box center [97, 198] width 195 height 25
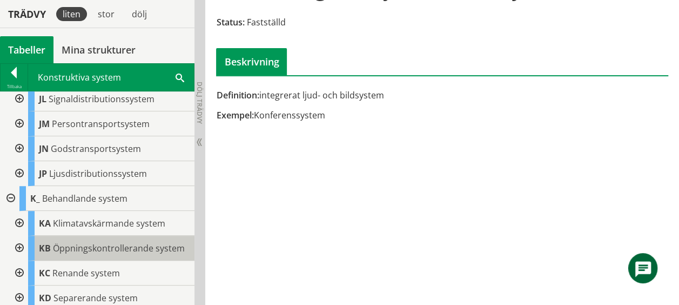
click at [63, 255] on div "KB Öppningskontrollerande system" at bounding box center [111, 248] width 166 height 25
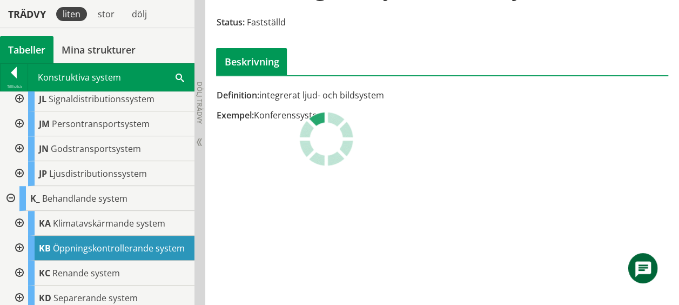
click at [69, 254] on div "KB Öppningskontrollerande system" at bounding box center [111, 248] width 166 height 25
click at [82, 242] on div "KB Öppningskontrollerande system" at bounding box center [111, 248] width 166 height 25
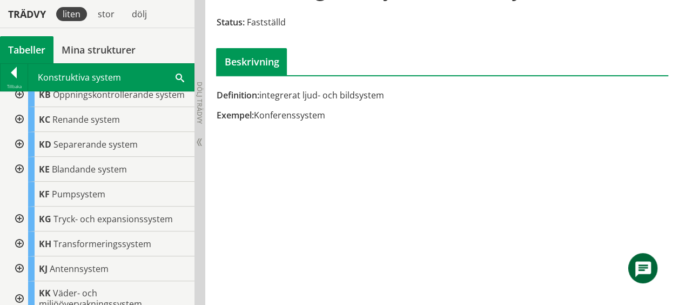
click at [82, 242] on span "Transformeringssystem" at bounding box center [103, 244] width 98 height 12
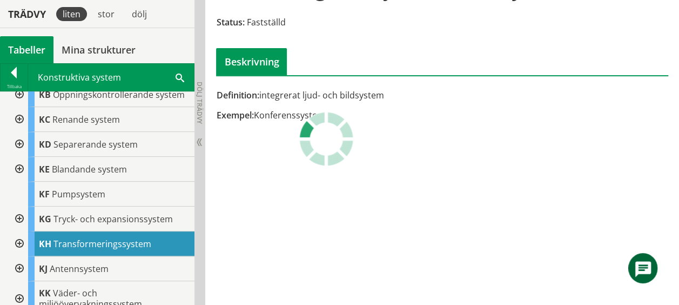
click at [82, 242] on span "Transformeringssystem" at bounding box center [103, 244] width 98 height 12
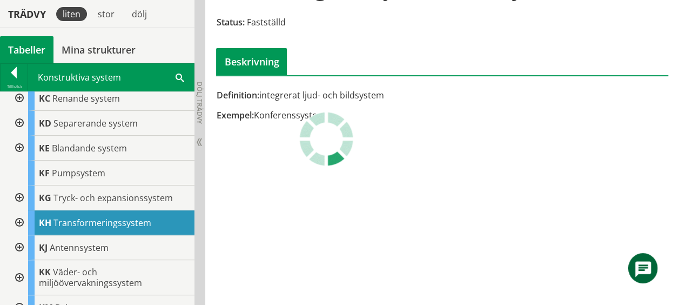
scroll to position [772, 0]
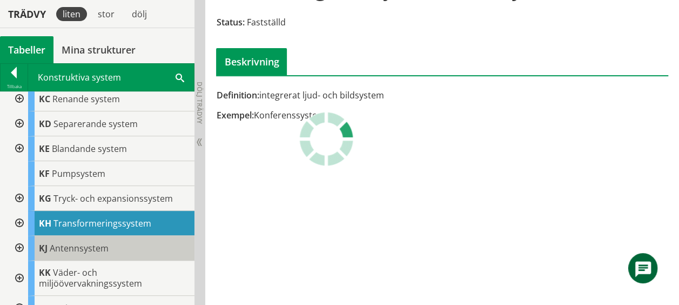
click at [81, 240] on div "KJ Antennsystem" at bounding box center [111, 248] width 166 height 25
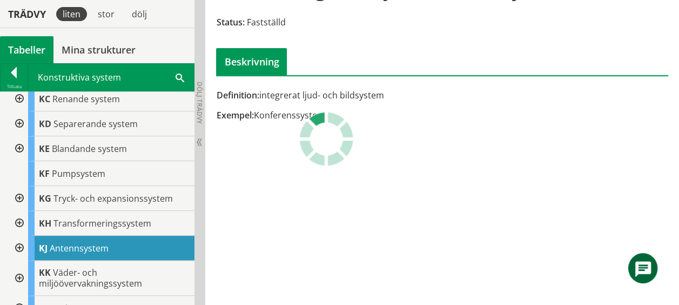
click at [81, 240] on div "KJ Antennsystem" at bounding box center [111, 248] width 166 height 25
click at [79, 239] on div "KJ Antennsystem" at bounding box center [111, 248] width 166 height 25
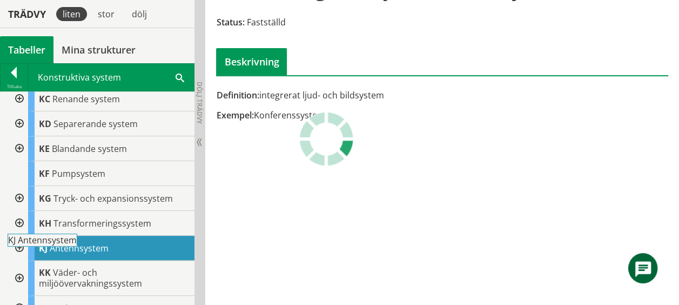
click at [79, 239] on div "KJ Antennsystem" at bounding box center [111, 248] width 166 height 25
click at [92, 243] on span "Antennsystem" at bounding box center [79, 248] width 59 height 12
click at [97, 246] on span "Antennsystem" at bounding box center [79, 248] width 59 height 12
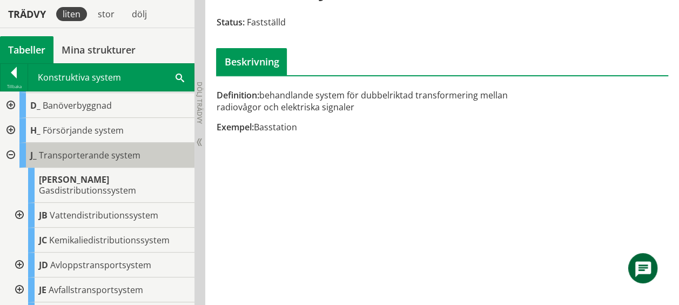
scroll to position [74, 0]
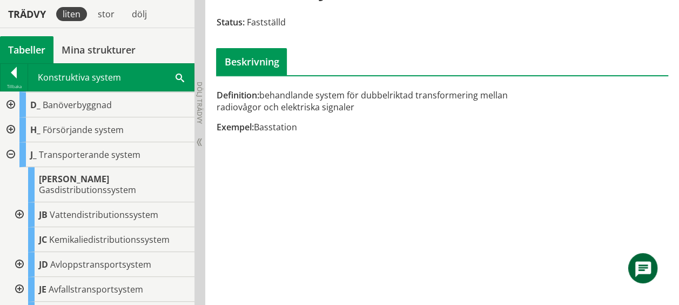
click at [12, 129] on div at bounding box center [9, 129] width 19 height 25
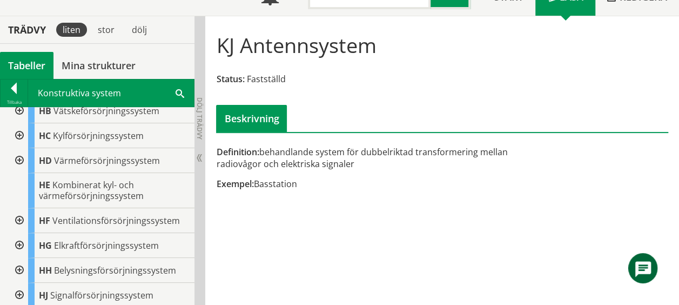
scroll to position [85, 0]
